Goal: Check status

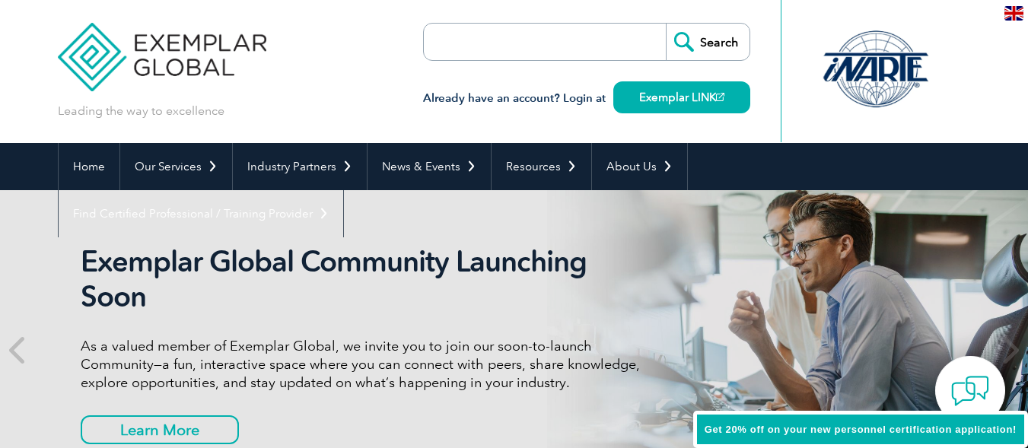
click at [517, 42] on input "search" at bounding box center [512, 42] width 160 height 37
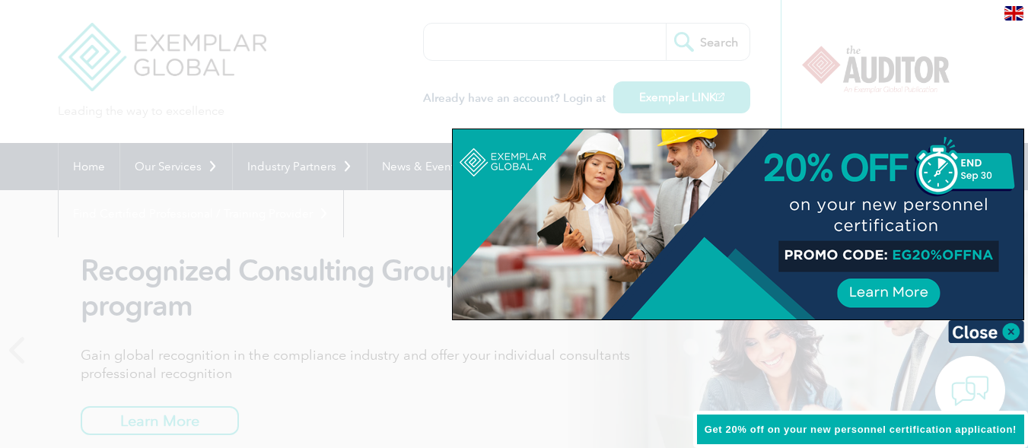
click at [307, 100] on div at bounding box center [514, 224] width 1028 height 448
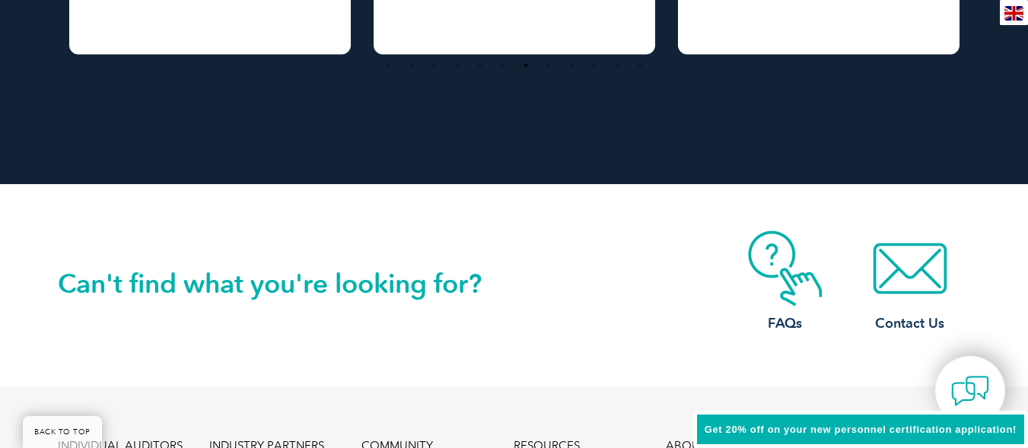
scroll to position [3729, 0]
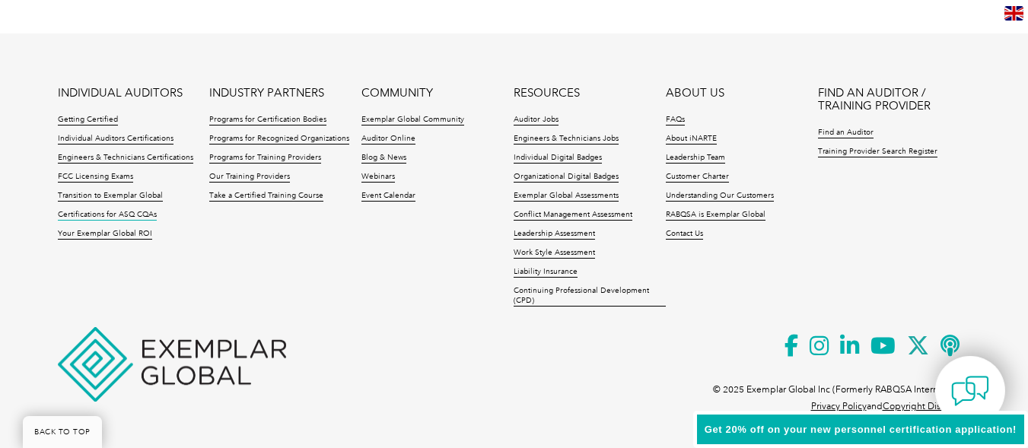
click at [112, 216] on link "Certifications for ASQ CQAs" at bounding box center [107, 215] width 99 height 11
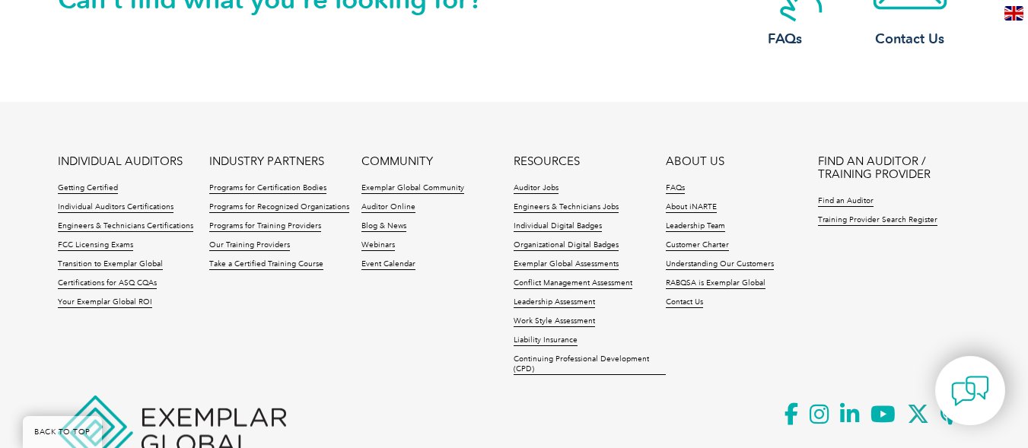
scroll to position [1841, 0]
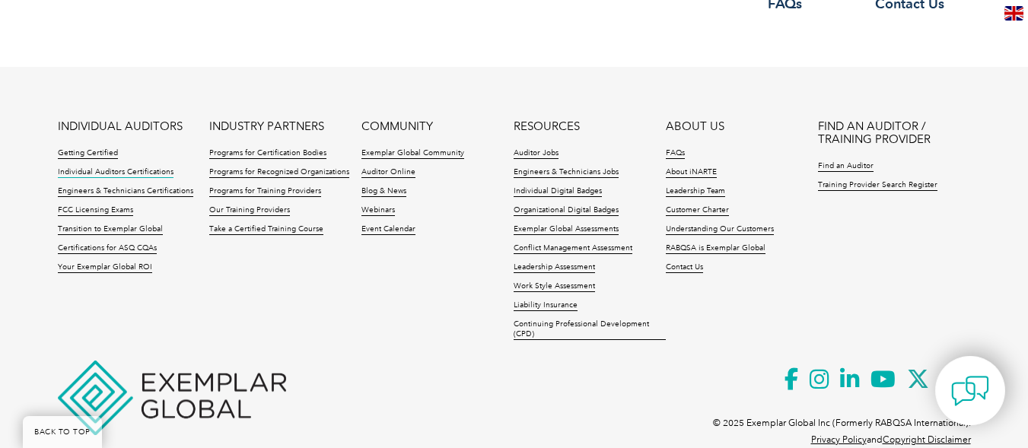
click at [123, 167] on link "Individual Auditors Certifications" at bounding box center [116, 172] width 116 height 11
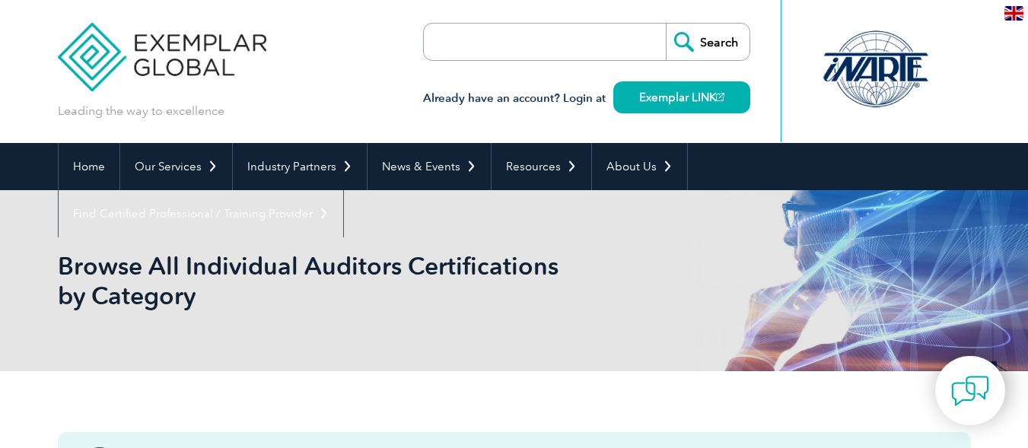
click at [492, 40] on input "search" at bounding box center [512, 42] width 160 height 37
paste input "Q19795"
type input "Q19795"
click at [701, 49] on input "Search" at bounding box center [708, 42] width 84 height 37
